Goal: Task Accomplishment & Management: Manage account settings

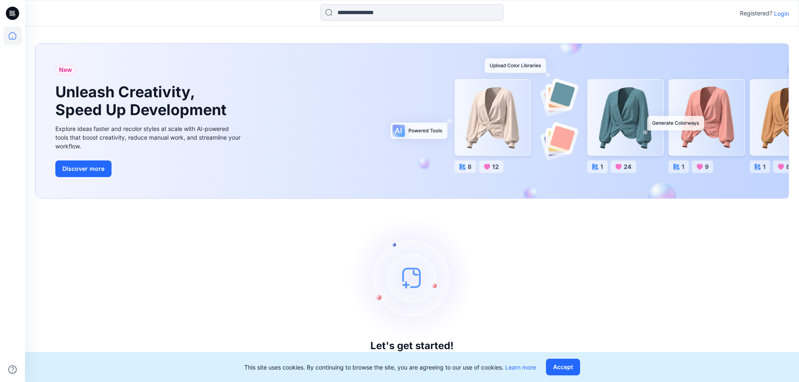
click at [779, 10] on p "Login" at bounding box center [781, 13] width 15 height 9
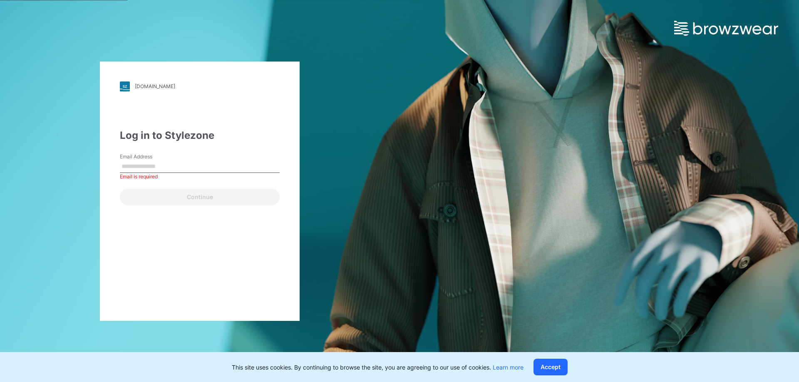
click at [161, 168] on input "Email Address" at bounding box center [200, 167] width 160 height 12
type input "**********"
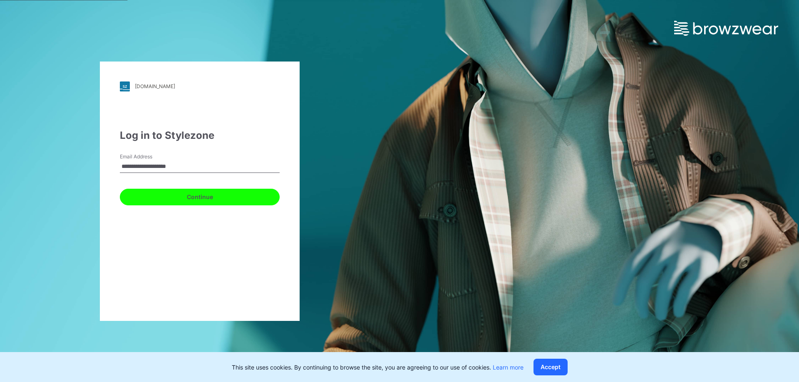
click at [179, 193] on button "Continue" at bounding box center [200, 197] width 160 height 17
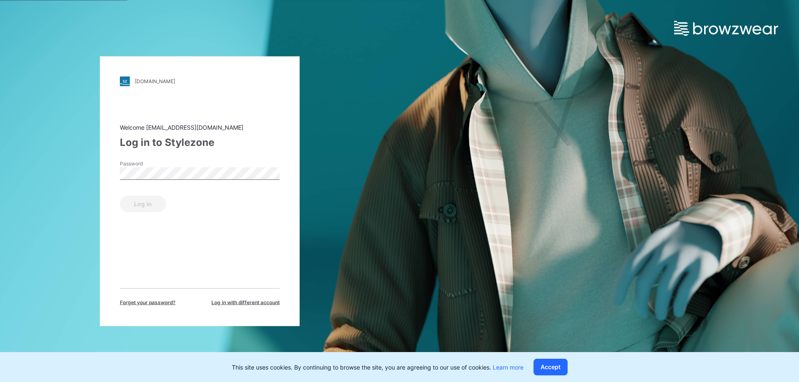
click at [179, 181] on div "Password" at bounding box center [200, 172] width 160 height 25
drag, startPoint x: 125, startPoint y: 197, endPoint x: 130, endPoint y: 199, distance: 5.7
click at [126, 197] on button "Log in" at bounding box center [143, 203] width 46 height 17
click at [131, 199] on div "Log in" at bounding box center [200, 202] width 160 height 20
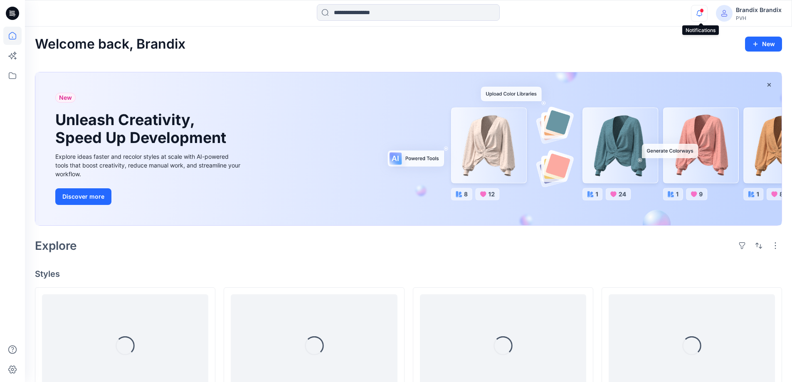
click at [701, 15] on icon "button" at bounding box center [699, 15] width 2 height 1
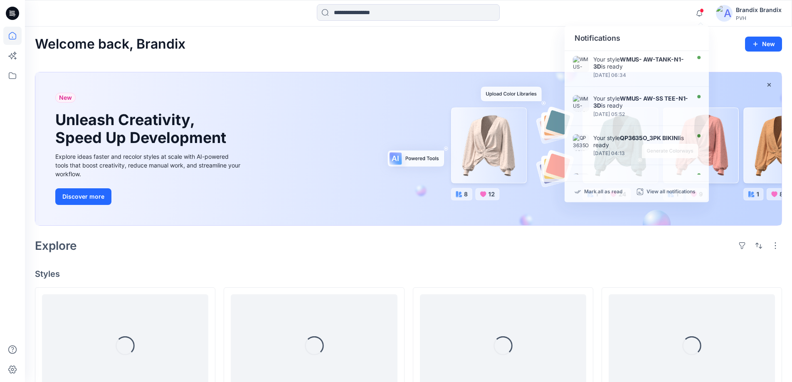
drag, startPoint x: 620, startPoint y: 68, endPoint x: 484, endPoint y: 59, distance: 136.7
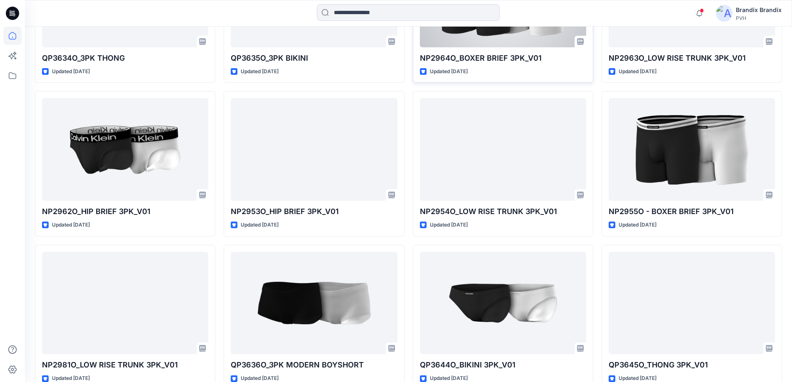
scroll to position [374, 0]
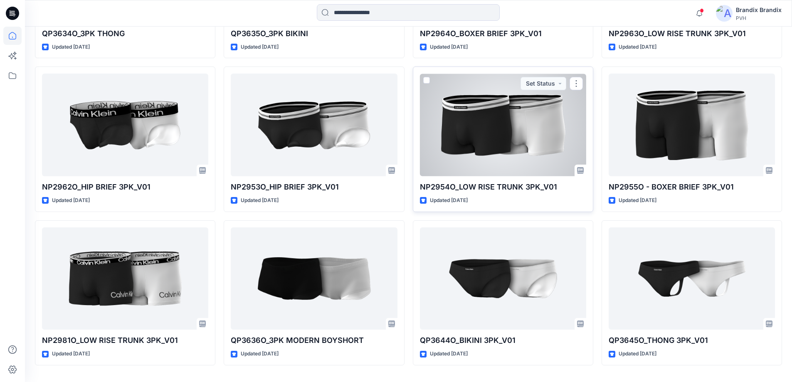
click at [523, 126] on div at bounding box center [503, 125] width 166 height 103
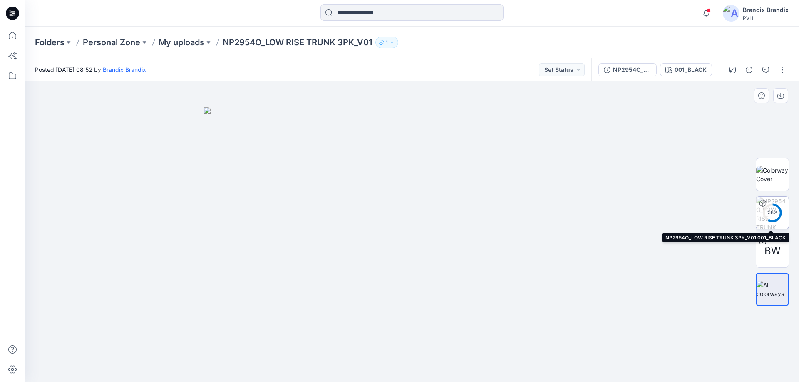
click at [782, 219] on img at bounding box center [772, 213] width 32 height 32
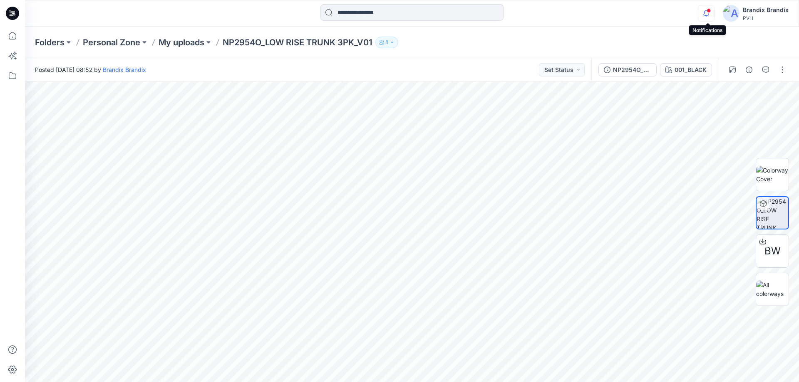
click at [707, 10] on icon "button" at bounding box center [706, 13] width 16 height 17
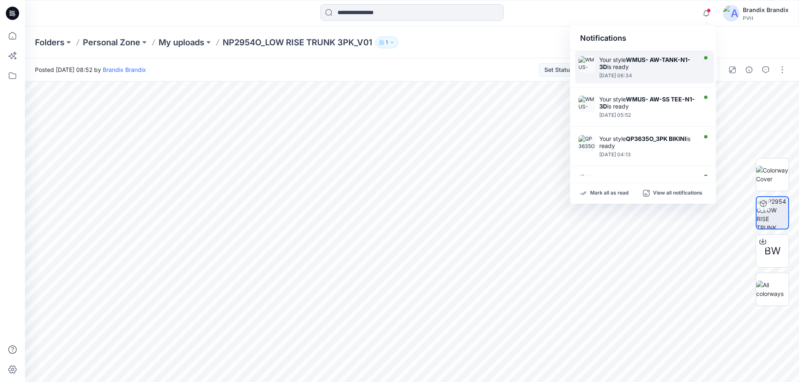
click at [632, 65] on div "Your style WMUS- AW-TANK-N1-3D is ready" at bounding box center [647, 63] width 96 height 14
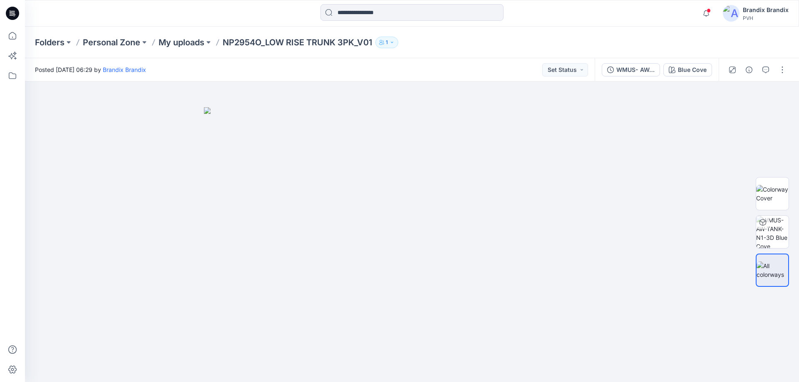
drag, startPoint x: 798, startPoint y: 35, endPoint x: 798, endPoint y: -29, distance: 63.2
